Goal: Task Accomplishment & Management: Complete application form

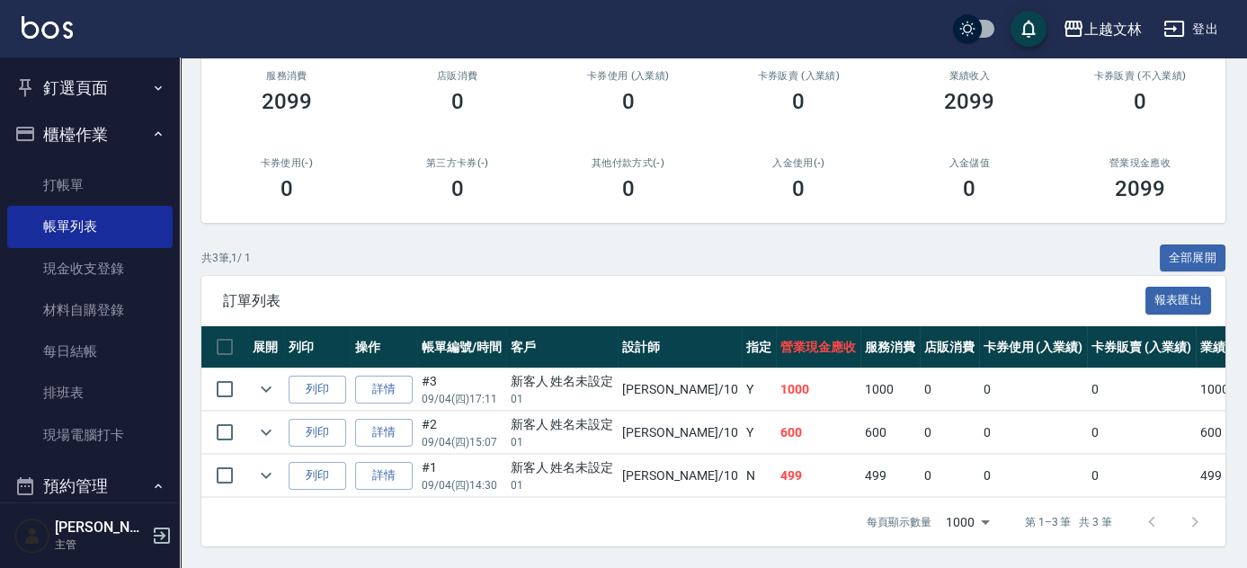
scroll to position [101, 0]
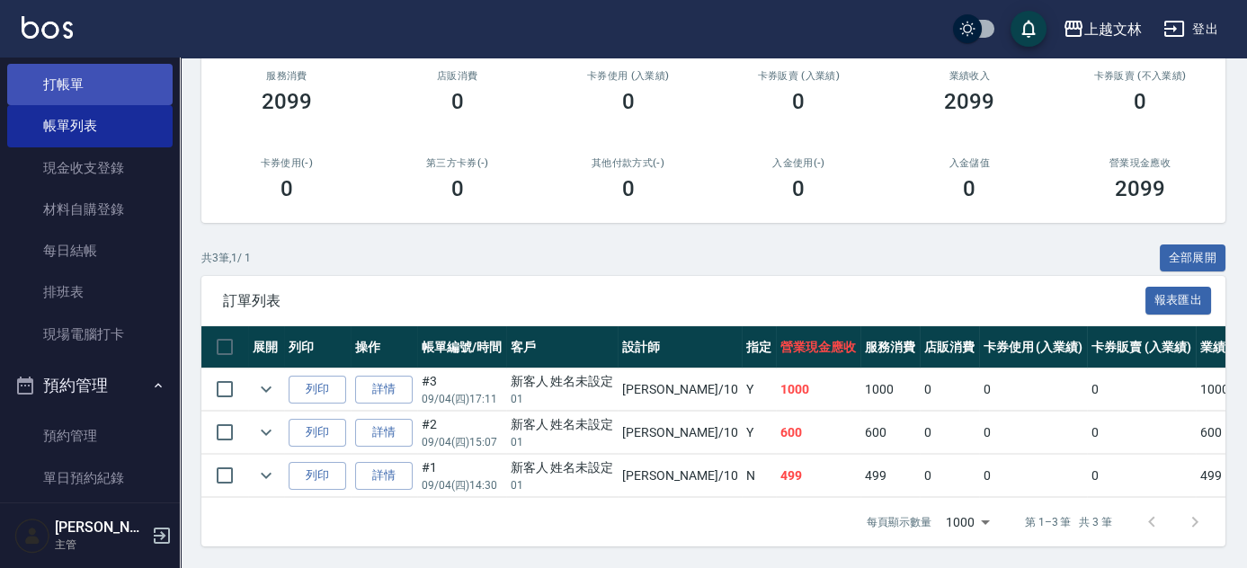
click at [101, 93] on link "打帳單" at bounding box center [89, 84] width 165 height 41
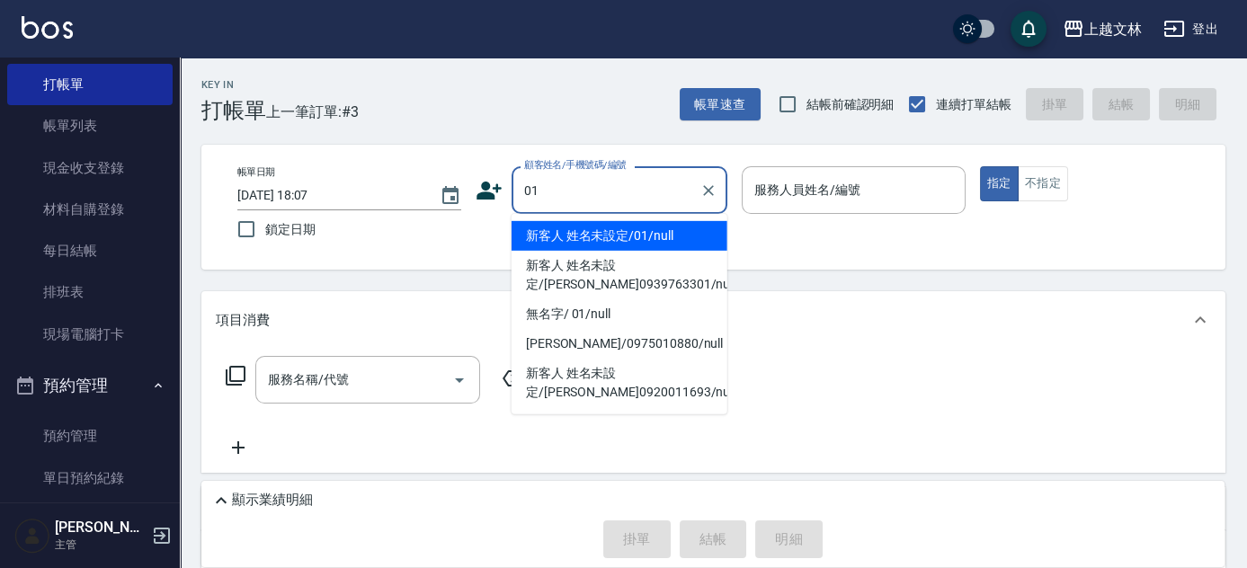
type input "新客人 姓名未設定/01/null"
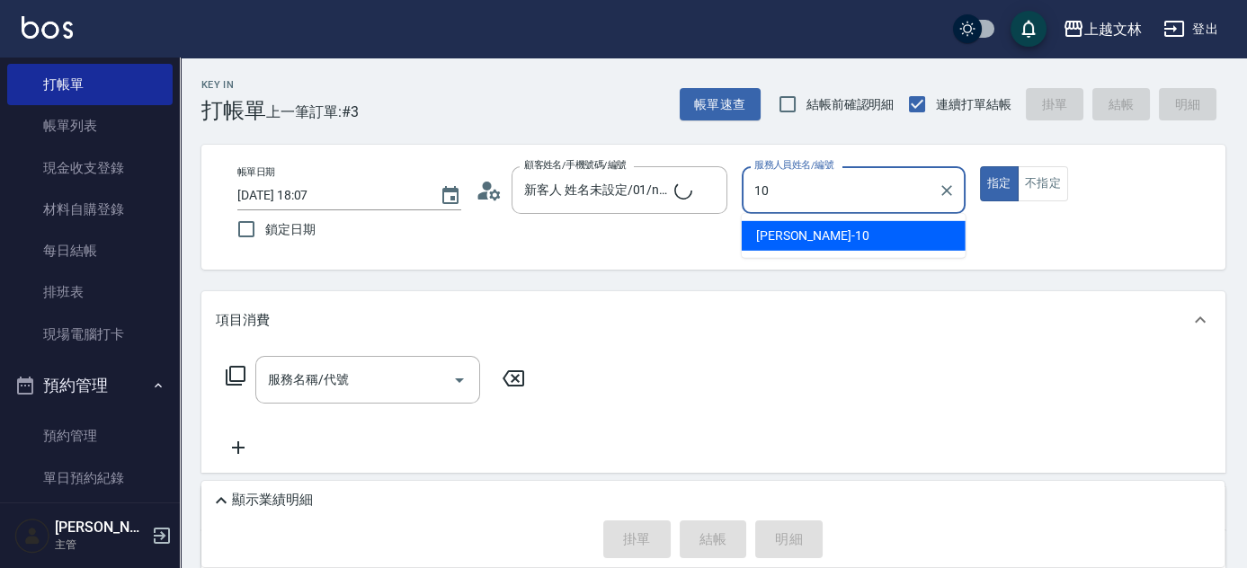
type input "[PERSON_NAME]-10"
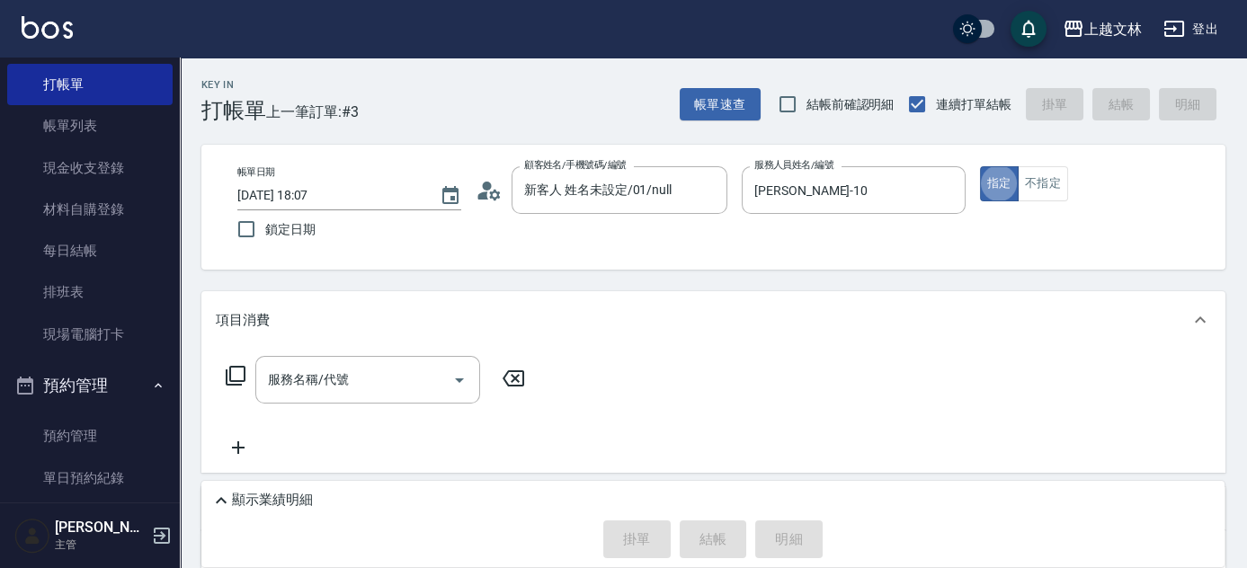
type button "true"
click at [232, 381] on icon at bounding box center [236, 376] width 20 height 20
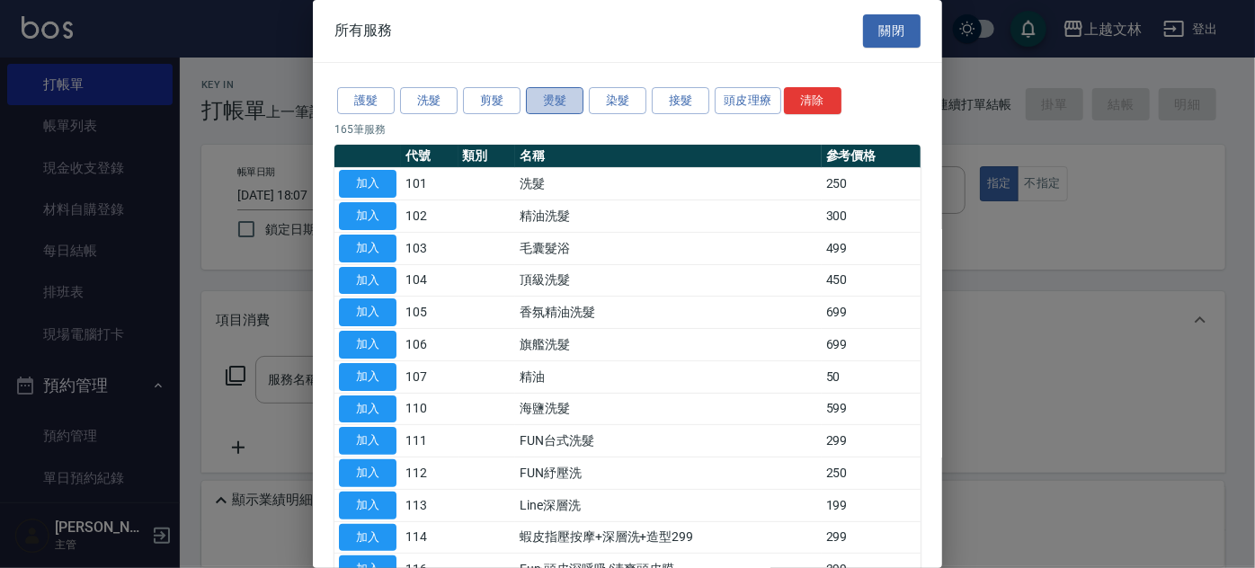
click at [543, 109] on button "燙髮" at bounding box center [555, 101] width 58 height 28
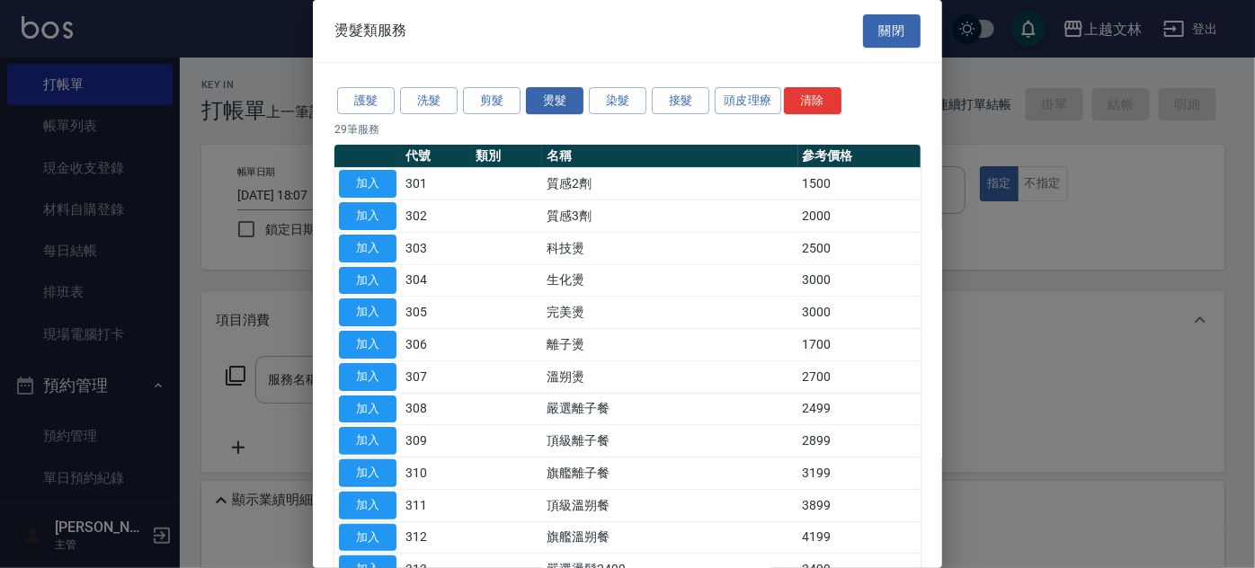
drag, startPoint x: 943, startPoint y: 224, endPoint x: 937, endPoint y: 280, distance: 56.1
click at [937, 278] on div "燙髮類服務 關閉 護髮 洗髮 剪髮 燙髮 染髮 接髮 頭皮理療 清除 29 筆服務 代號 類別 名稱 參考價格 加入 301 質感2劑 1500 加入 302…" at bounding box center [627, 284] width 1255 height 568
click at [358, 537] on button "加入" at bounding box center [368, 538] width 58 height 28
type input "旗艦溫朔餐(312)"
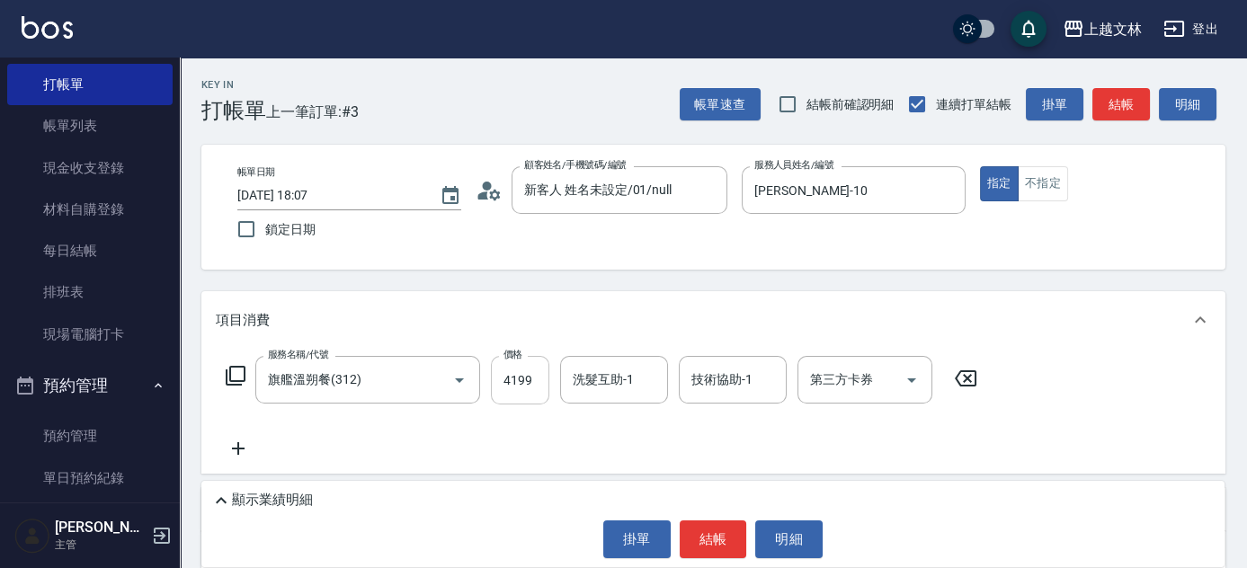
click at [534, 378] on input "4199" at bounding box center [520, 380] width 58 height 49
type input "4399"
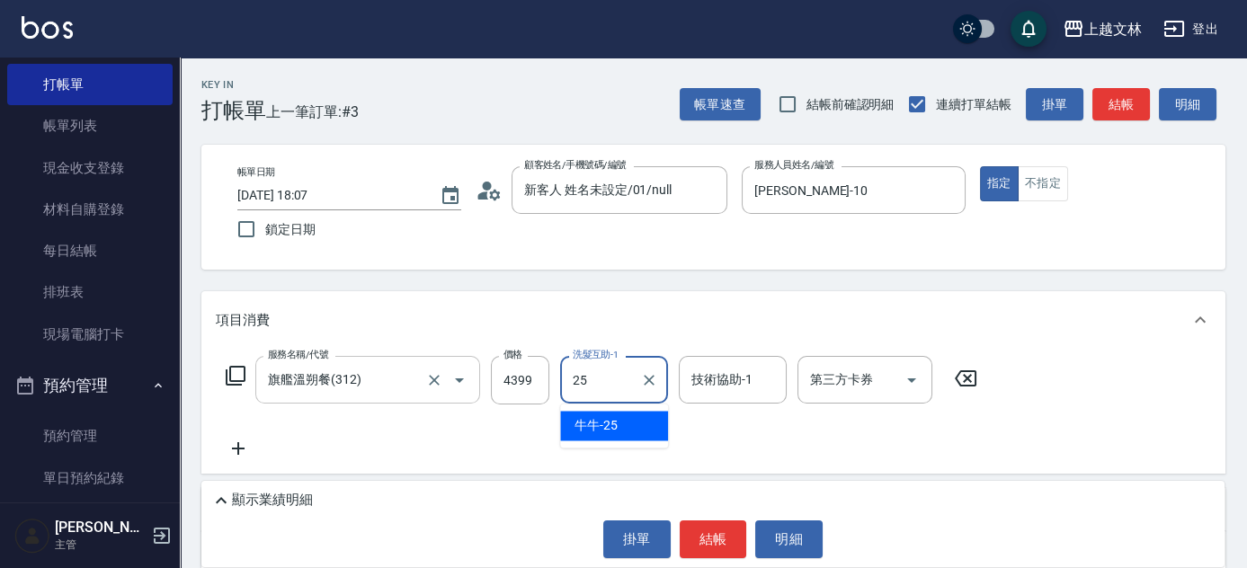
type input "牛牛-25"
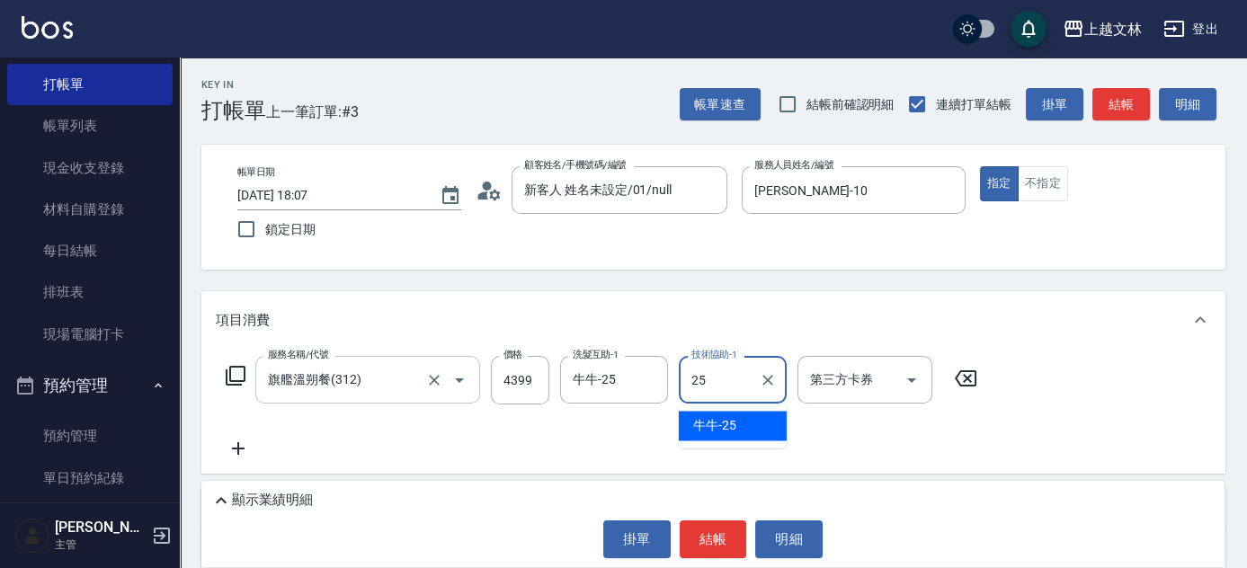
type input "牛牛-25"
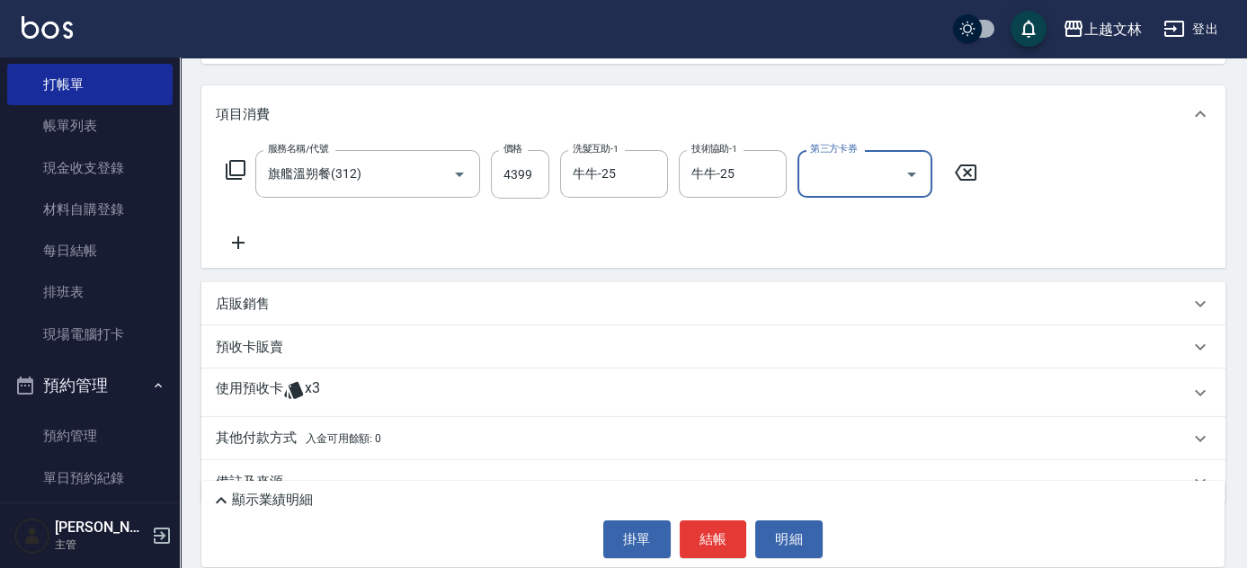
scroll to position [239, 0]
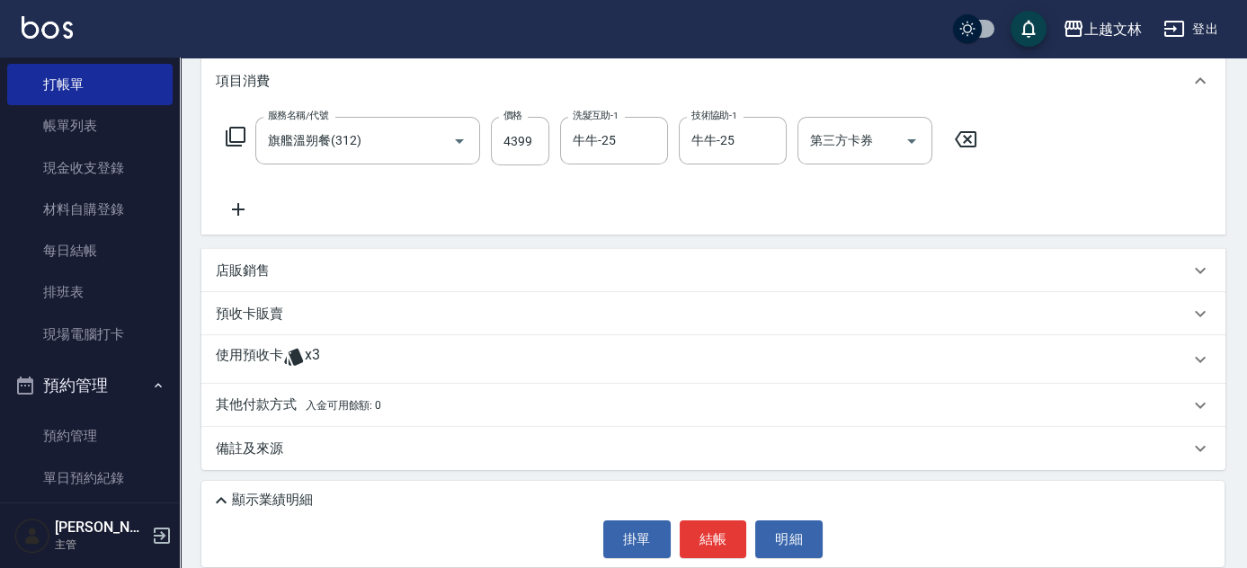
click at [218, 277] on p "店販銷售" at bounding box center [243, 271] width 54 height 19
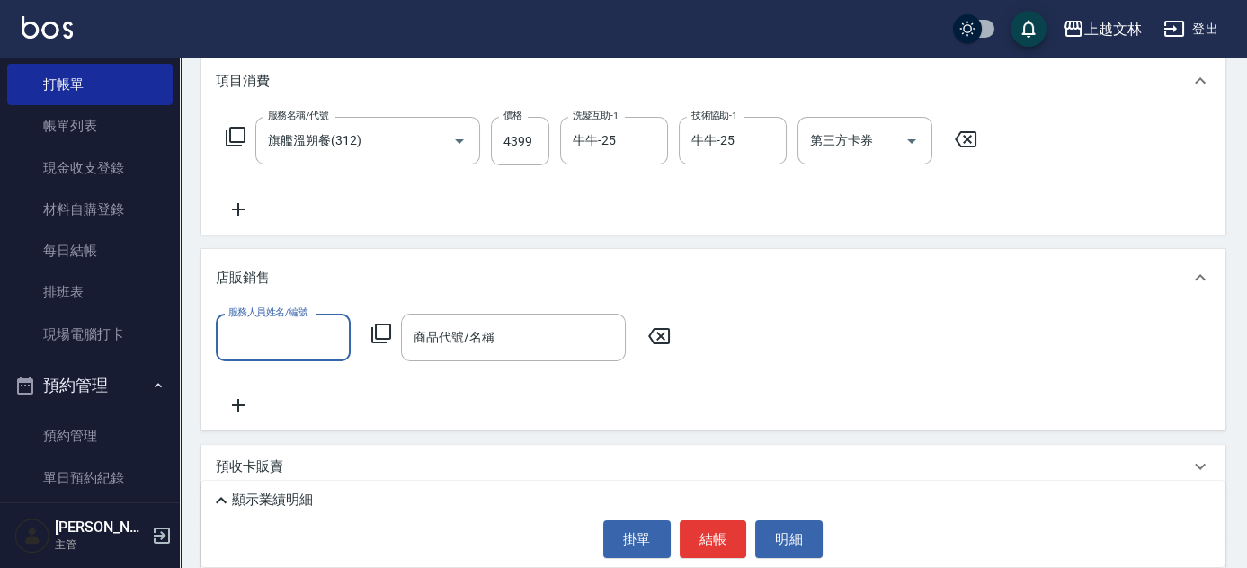
scroll to position [0, 0]
click at [246, 324] on input "服務人員姓名/編號" at bounding box center [283, 337] width 119 height 31
type input "[PERSON_NAME]-10"
click at [383, 327] on icon at bounding box center [381, 334] width 22 height 22
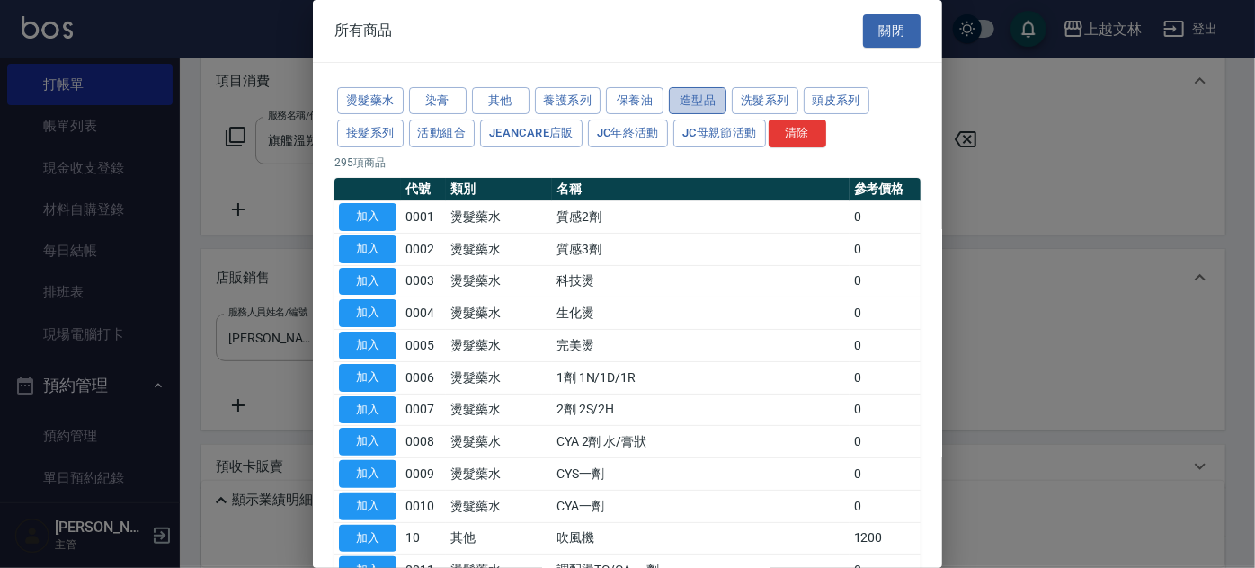
click at [715, 95] on button "造型品" at bounding box center [698, 101] width 58 height 28
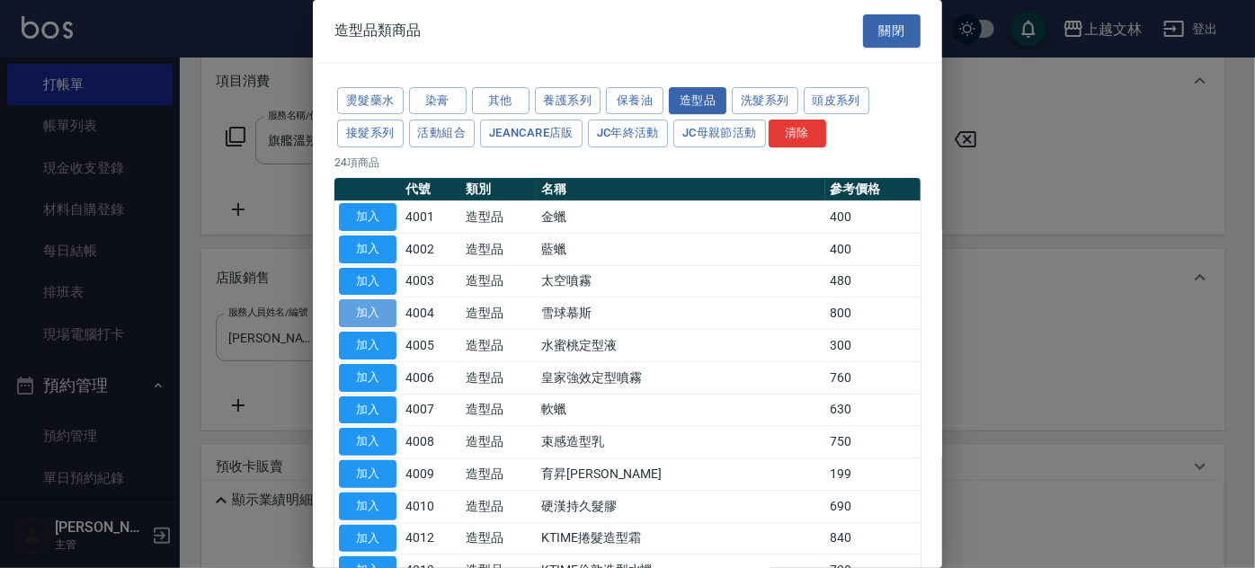
click at [386, 307] on button "加入" at bounding box center [368, 313] width 58 height 28
type input "雪球慕斯"
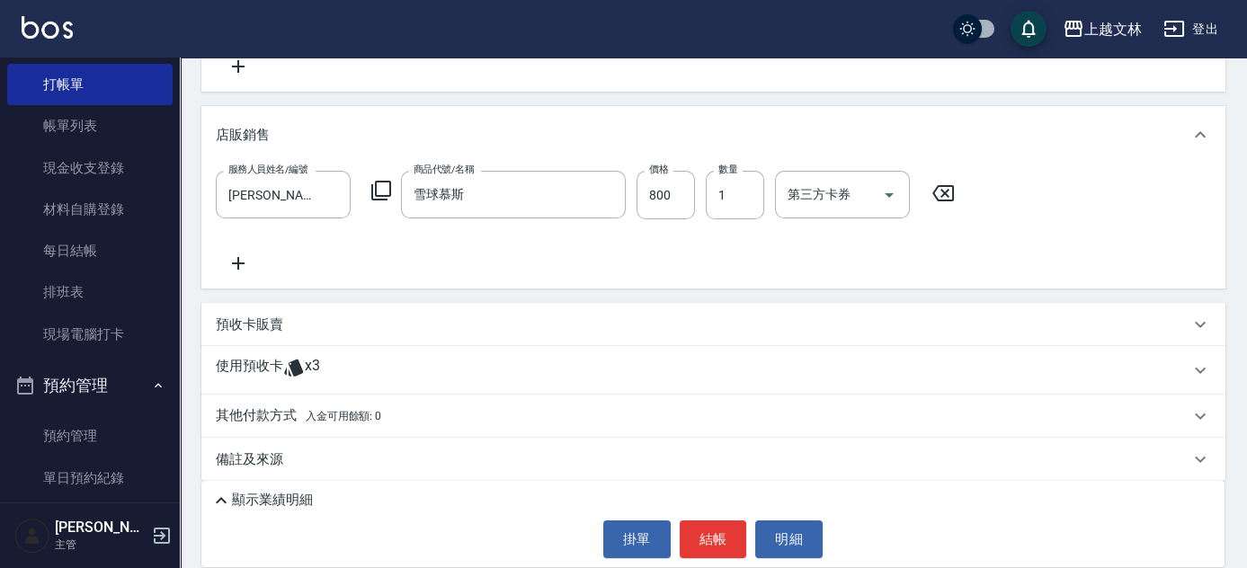
scroll to position [393, 0]
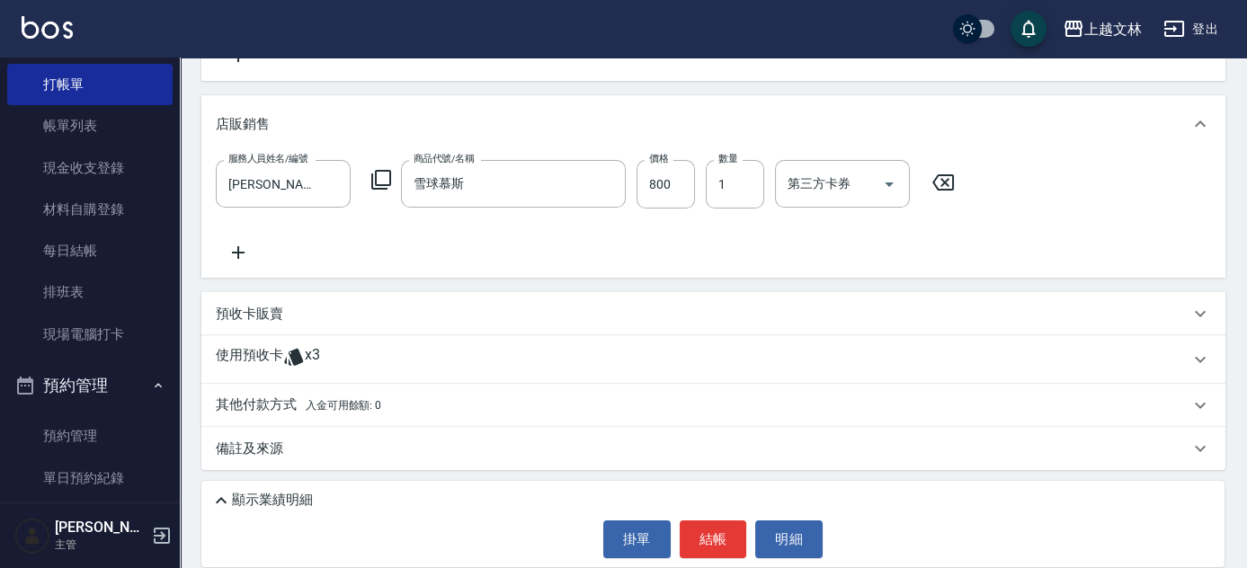
click at [268, 401] on p "其他付款方式 入金可用餘額: 0" at bounding box center [298, 405] width 165 height 20
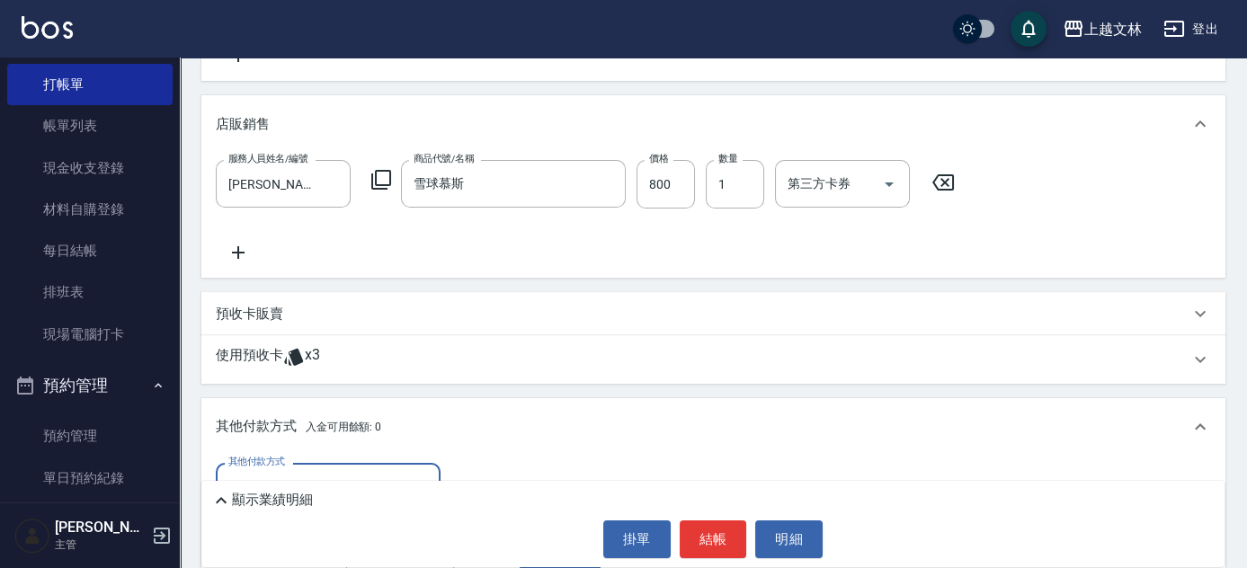
scroll to position [0, 0]
click at [262, 462] on label "其他付款方式" at bounding box center [256, 461] width 57 height 13
click at [262, 471] on input "其他付款方式" at bounding box center [328, 486] width 209 height 31
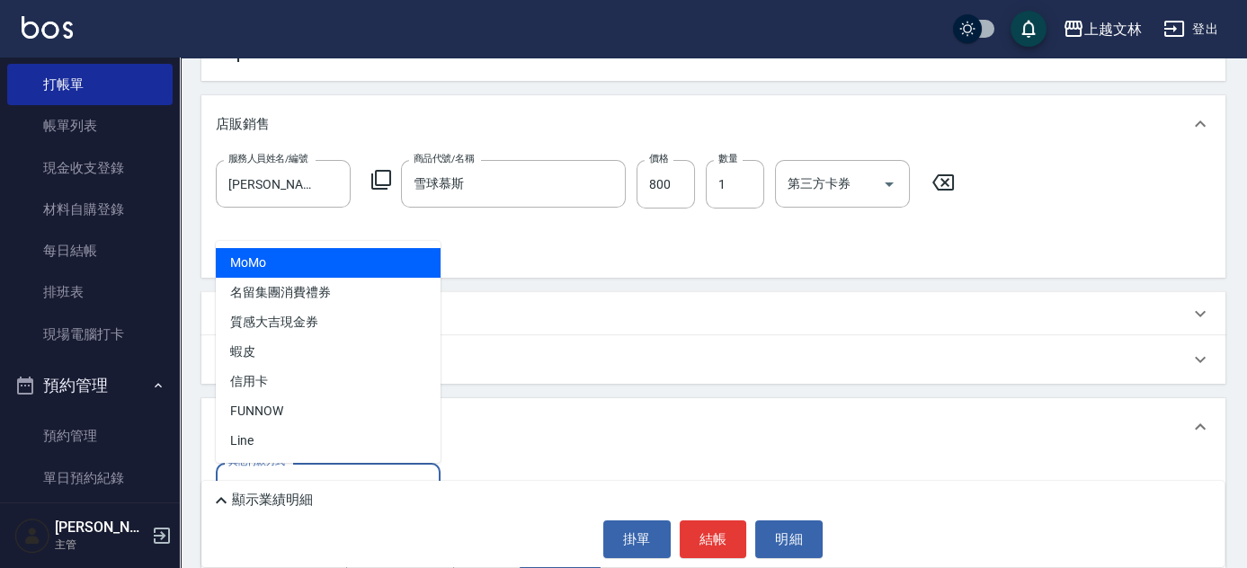
click at [271, 471] on input "其他付款方式" at bounding box center [328, 486] width 209 height 31
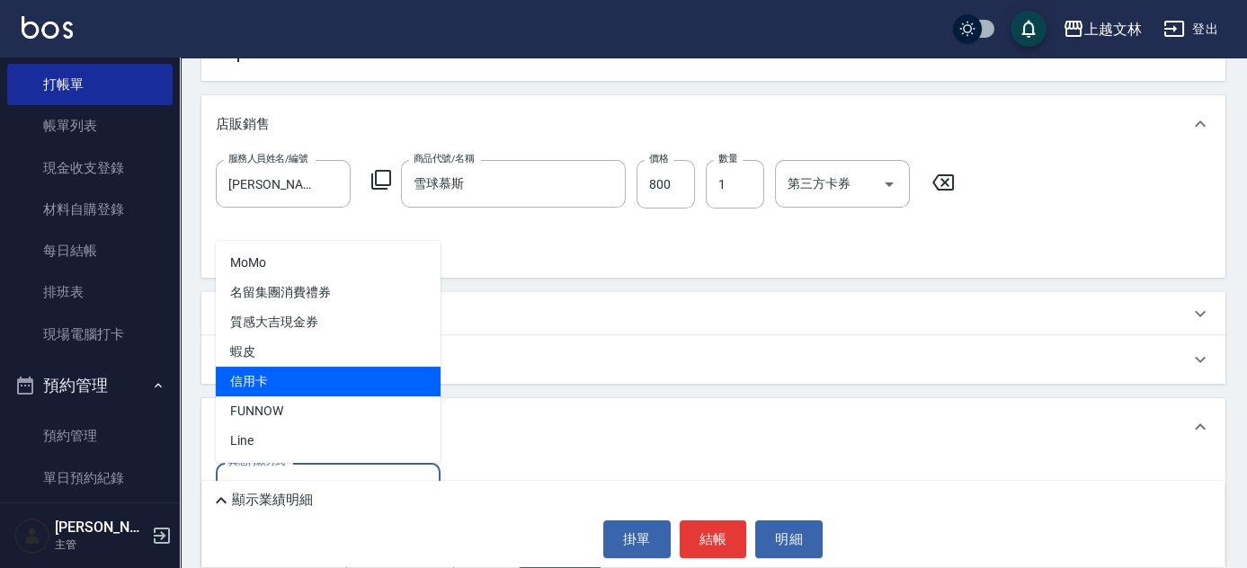
click at [254, 381] on span "信用卡" at bounding box center [328, 382] width 225 height 30
type input "信用卡"
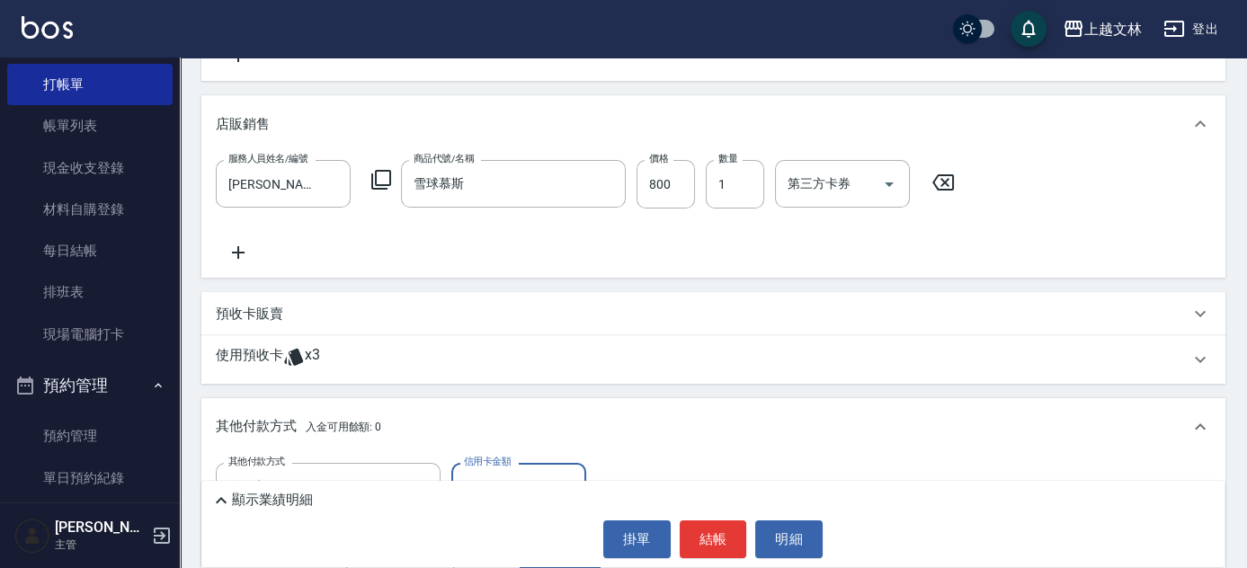
click at [474, 470] on input "0" at bounding box center [518, 487] width 135 height 49
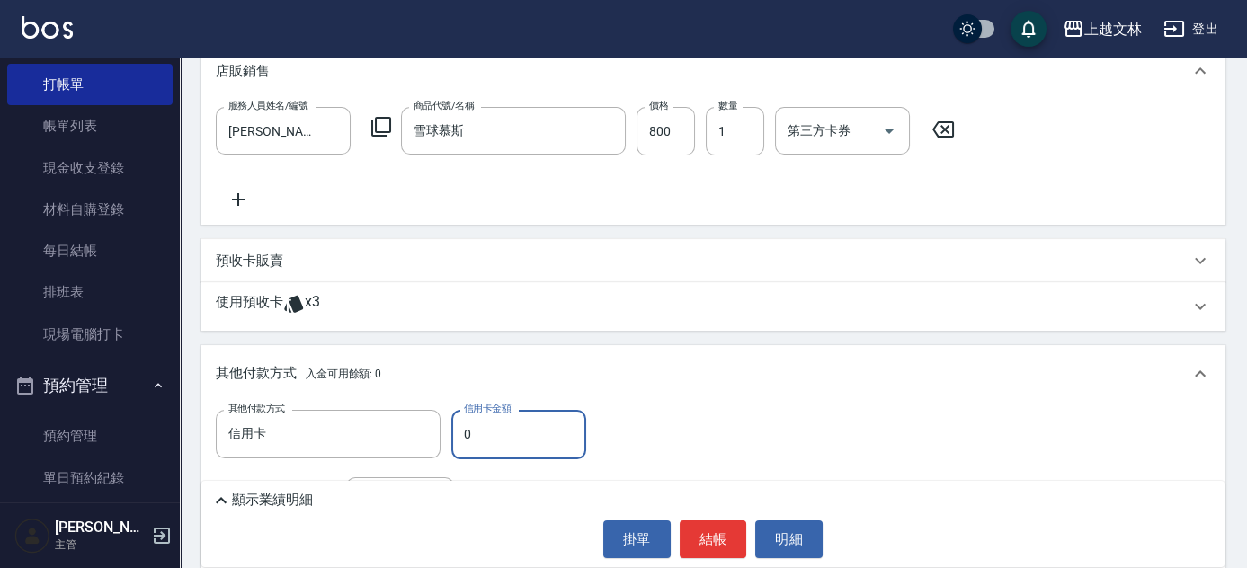
scroll to position [453, 0]
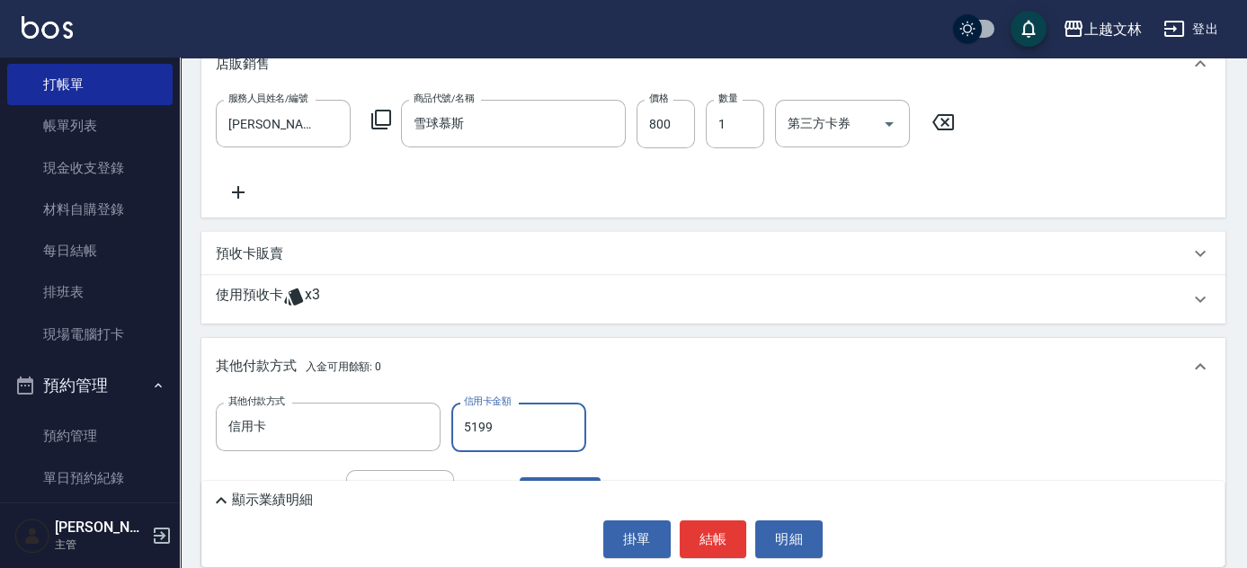
type input "5199"
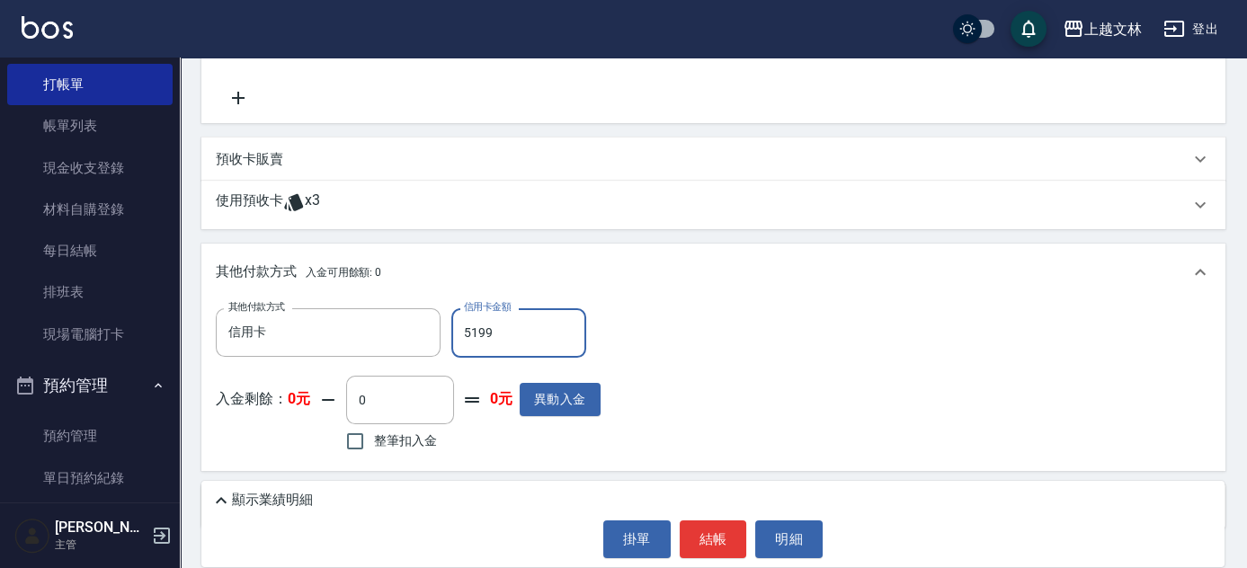
scroll to position [582, 0]
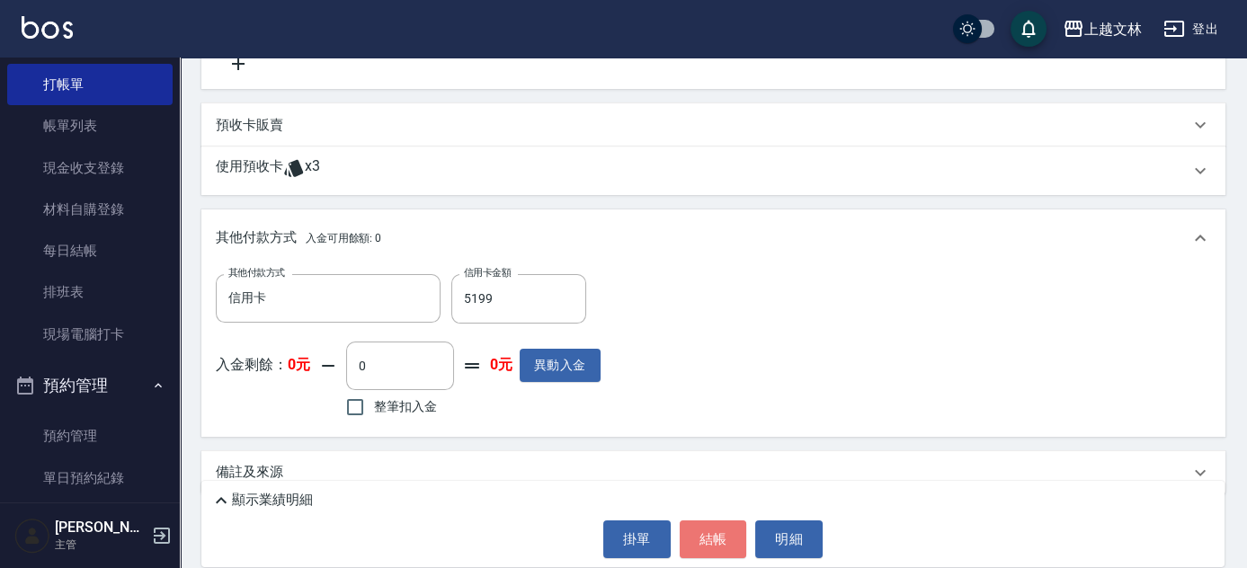
click at [735, 535] on button "結帳" at bounding box center [713, 539] width 67 height 38
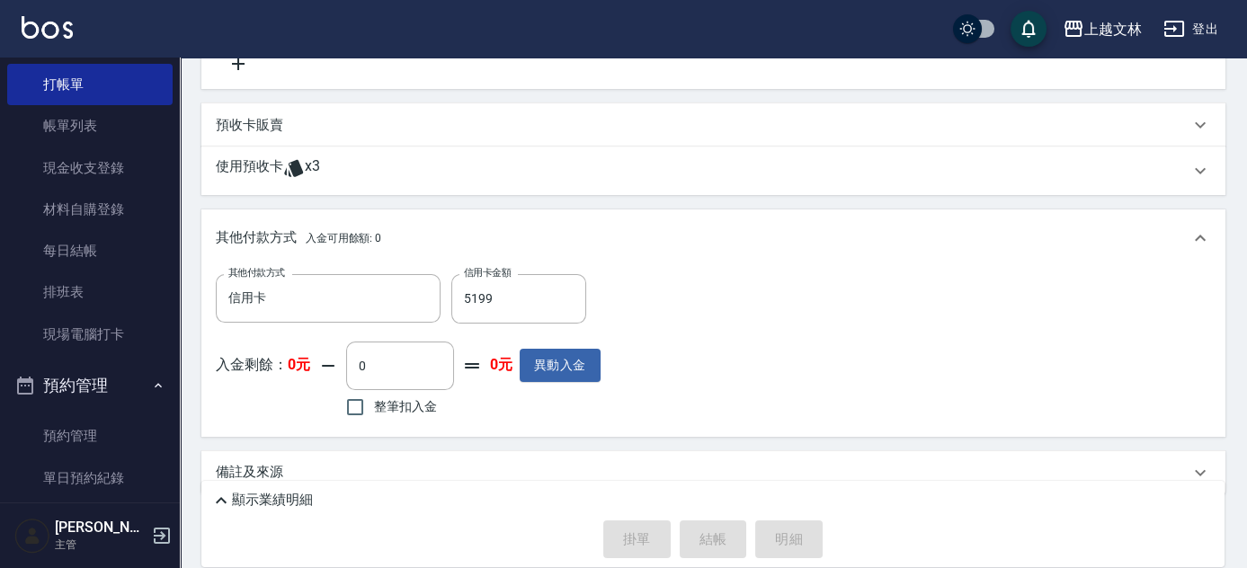
type input "[DATE] 18:10"
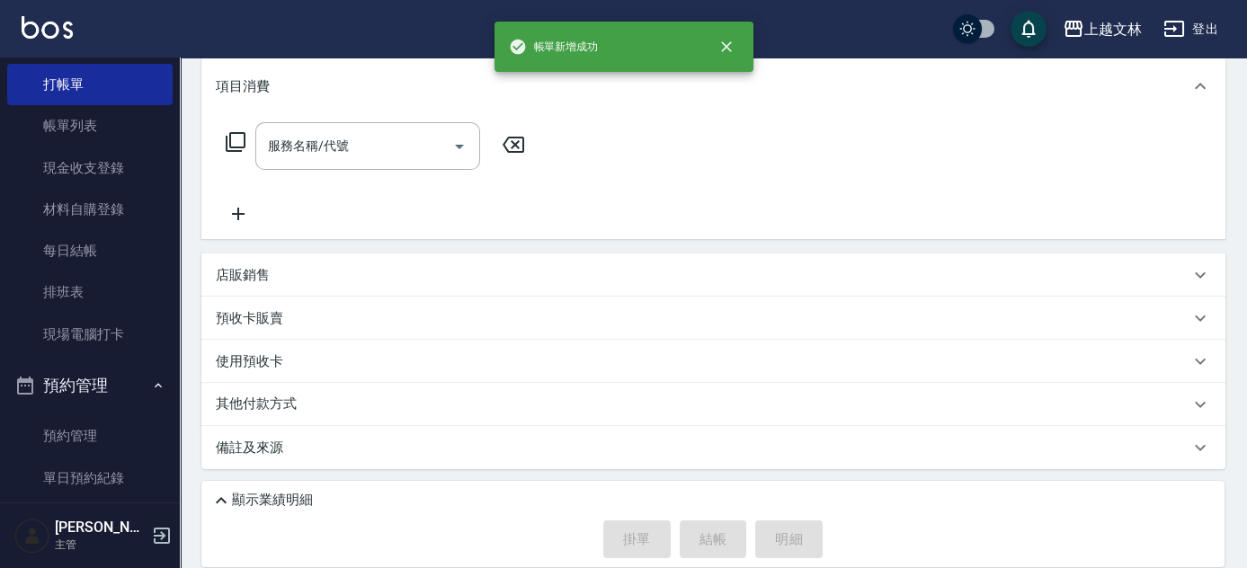
scroll to position [0, 0]
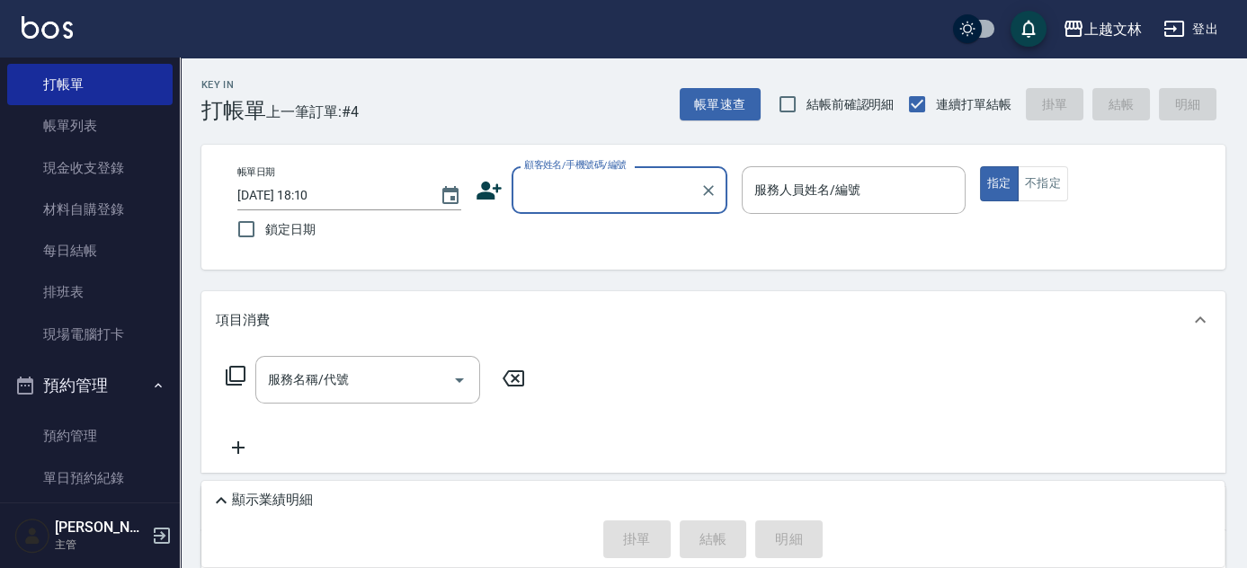
drag, startPoint x: 92, startPoint y: 134, endPoint x: 1190, endPoint y: 52, distance: 1101.4
click at [92, 134] on link "帳單列表" at bounding box center [89, 125] width 165 height 41
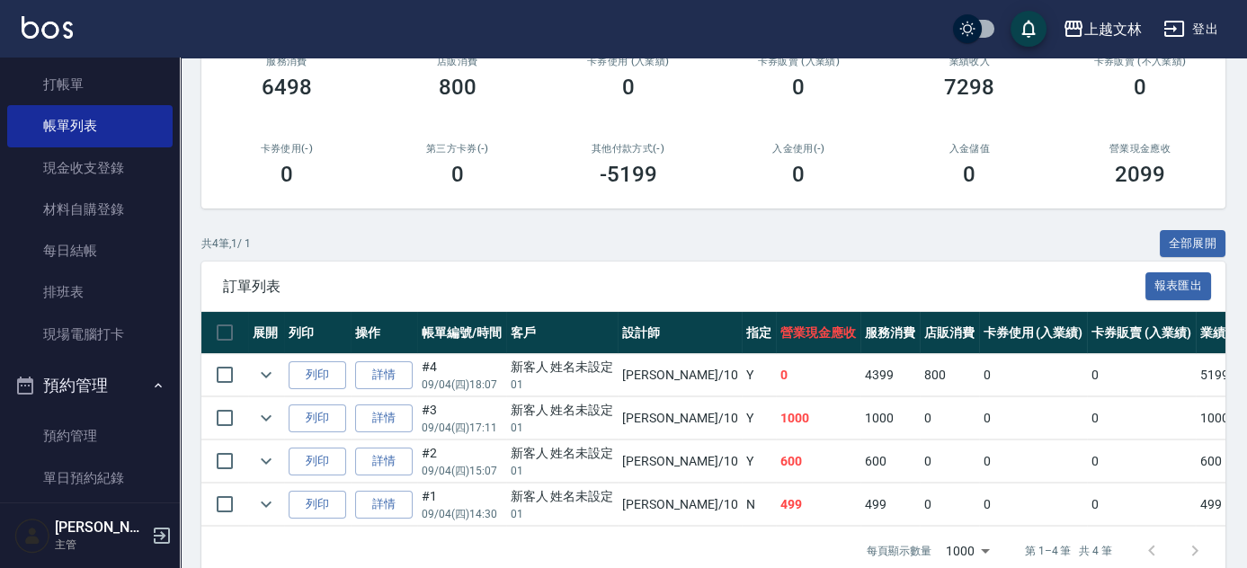
scroll to position [248, 0]
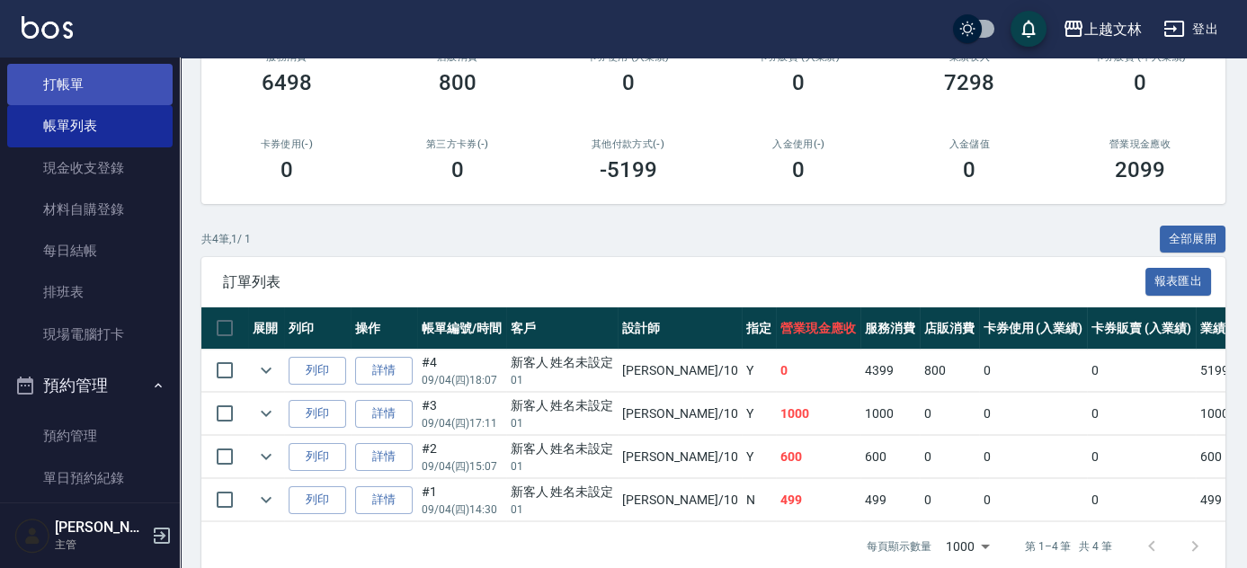
click at [57, 81] on link "打帳單" at bounding box center [89, 84] width 165 height 41
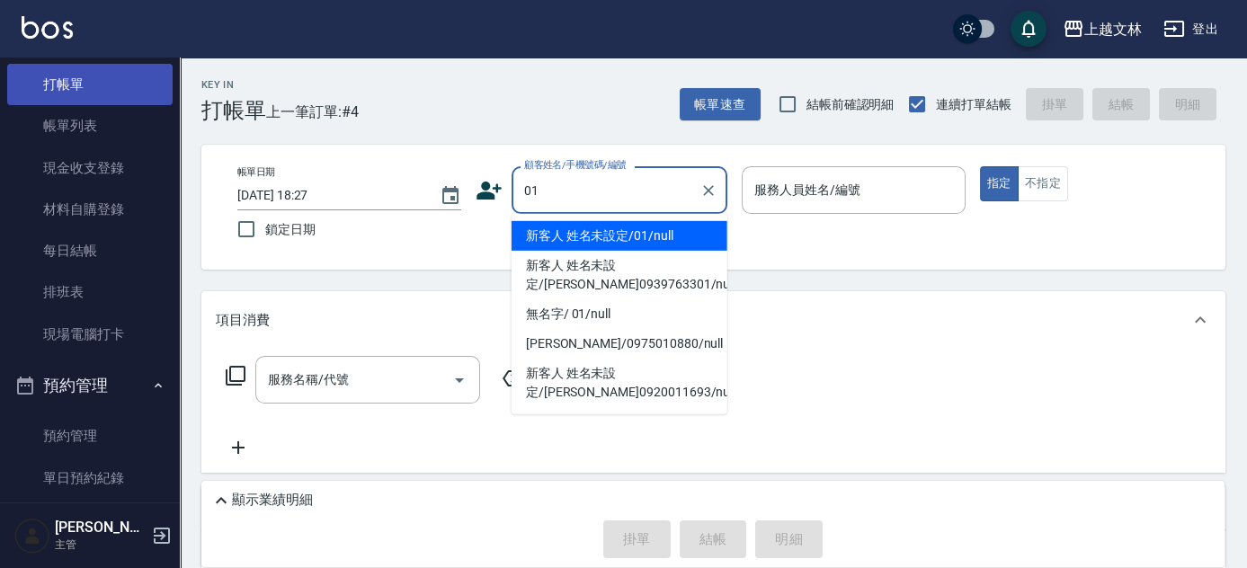
type input "新客人 姓名未設定/01/null"
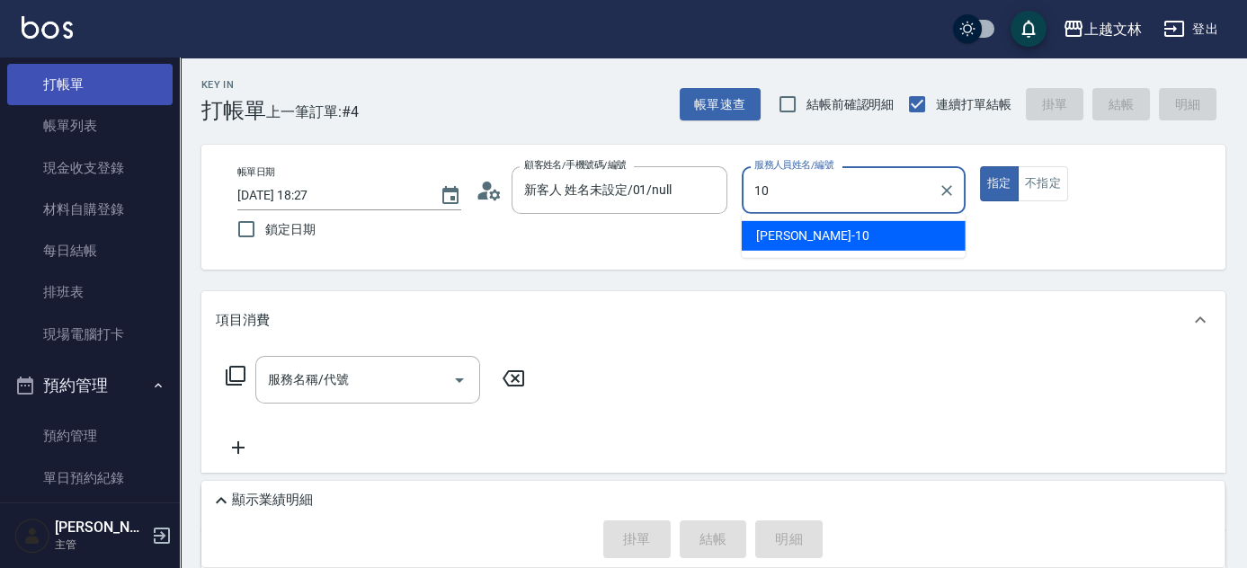
type input "[PERSON_NAME]-10"
type button "true"
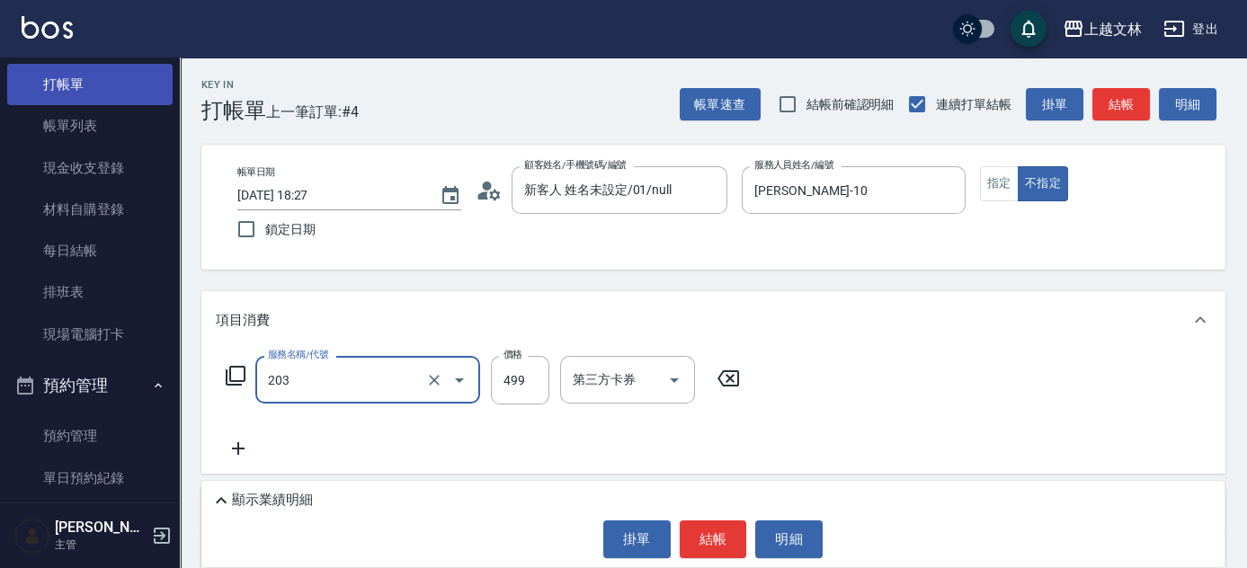
type input "B級洗+剪(203)"
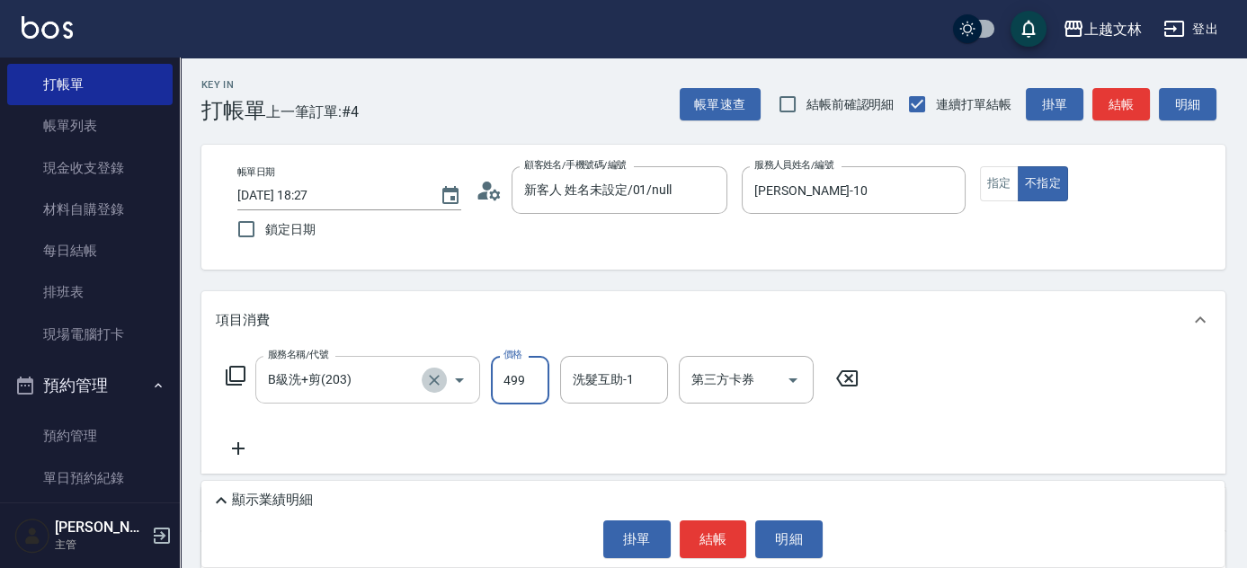
click at [436, 374] on icon "Clear" at bounding box center [434, 380] width 18 height 18
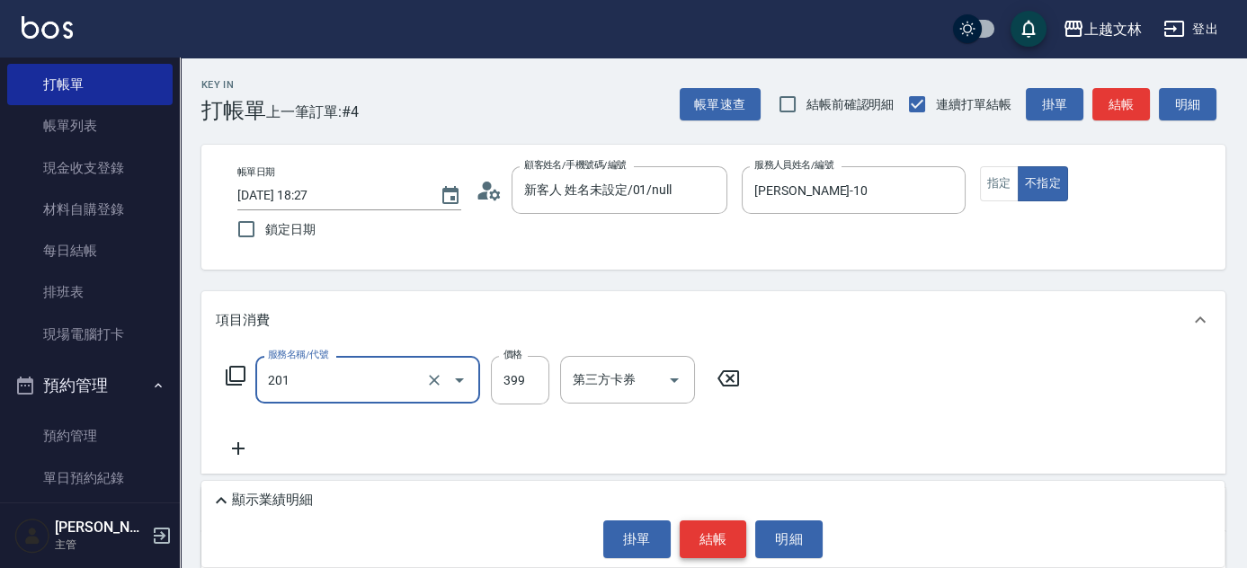
type input "B級單剪(201)"
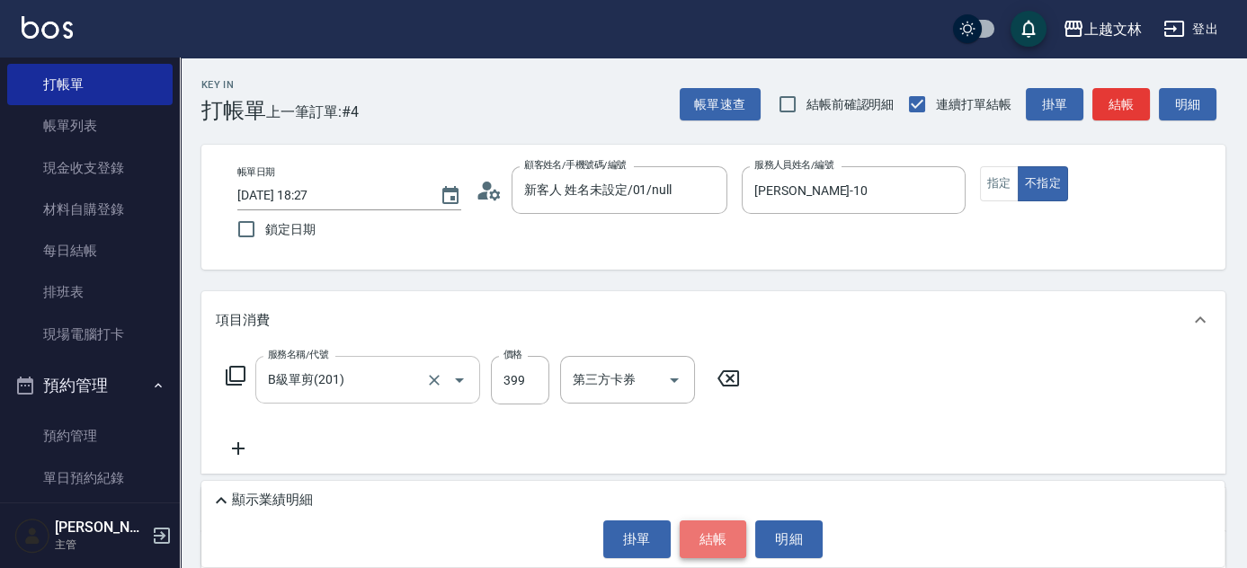
click at [733, 528] on button "結帳" at bounding box center [713, 539] width 67 height 38
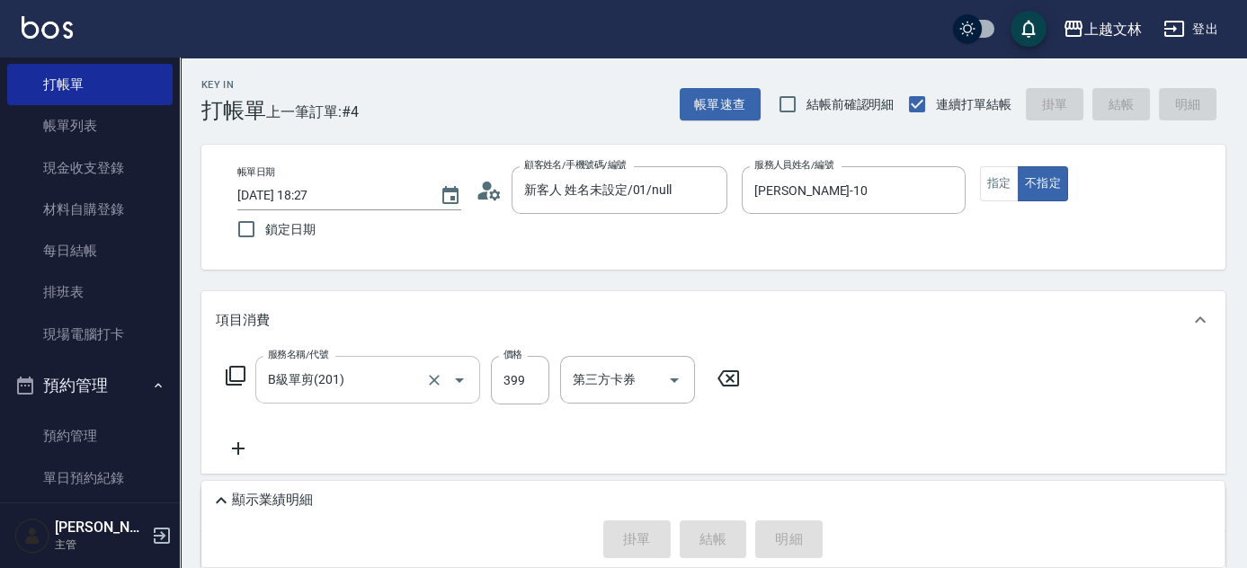
type input "[DATE] 18:29"
